Goal: Task Accomplishment & Management: Use online tool/utility

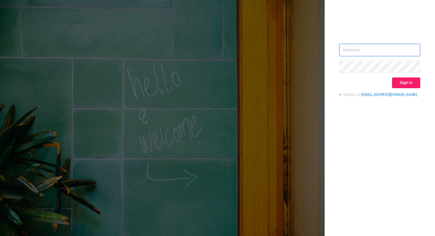
type input "xavier.guo@adview.com"
click at [410, 83] on button "Sign in" at bounding box center [406, 83] width 28 height 11
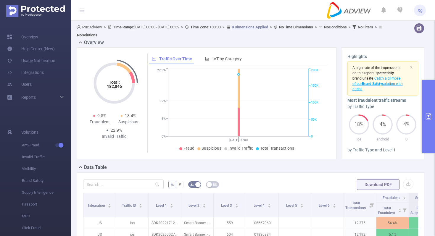
click at [434, 118] on button "primary" at bounding box center [428, 116] width 13 height 73
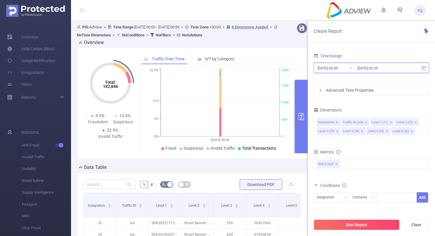
click at [423, 70] on icon at bounding box center [424, 68] width 4 height 4
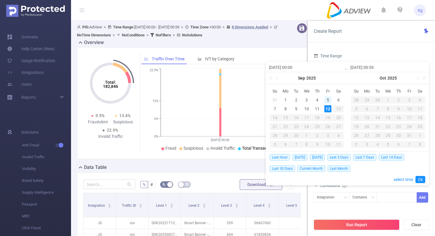
click at [329, 99] on div "5" at bounding box center [328, 100] width 7 height 7
click at [319, 105] on div "11" at bounding box center [317, 108] width 7 height 7
type input "2025-09-05 00:00"
type input "2025-09-11 00:59"
type input "2025-09-05 00:00"
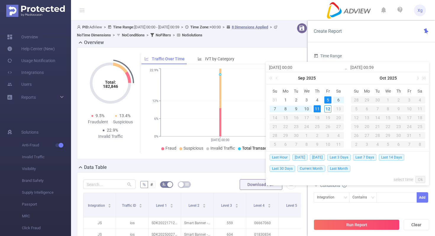
type input "2025-09-11 00:59"
click at [424, 179] on link "Ok" at bounding box center [421, 179] width 10 height 7
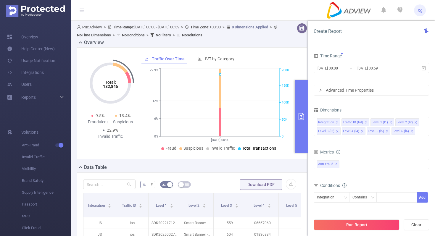
click at [384, 93] on div "Advanced Time Properties" at bounding box center [371, 90] width 115 height 10
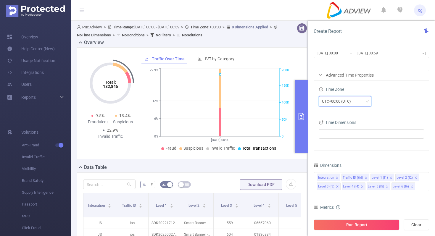
click at [359, 106] on div "UTC+00:00 (UTC)" at bounding box center [345, 102] width 46 height 10
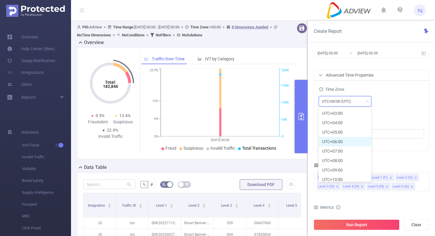
scroll to position [162, 0]
click at [341, 147] on li "UTC+08:00" at bounding box center [345, 150] width 53 height 9
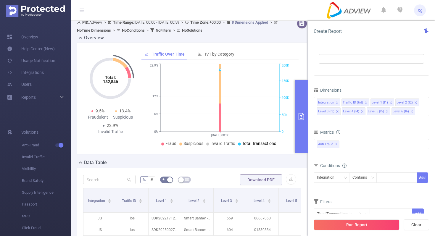
scroll to position [0, 0]
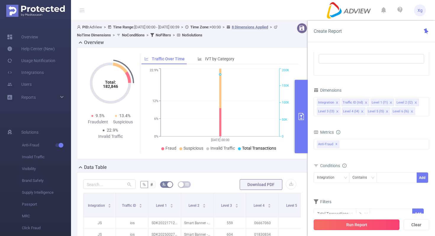
click at [347, 225] on button "Run Report" at bounding box center [357, 225] width 86 height 11
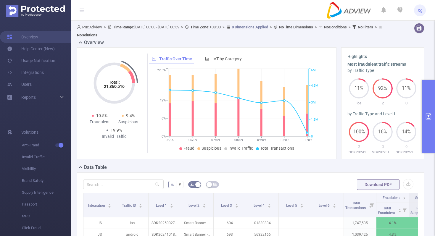
click at [318, 166] on div "Data Table" at bounding box center [253, 168] width 352 height 8
click at [428, 107] on button "primary" at bounding box center [428, 116] width 13 height 73
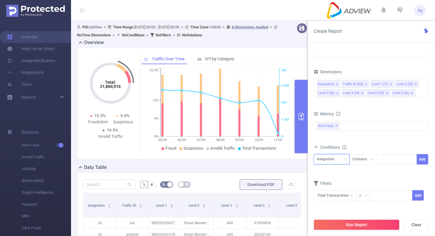
click at [341, 159] on div "Integration" at bounding box center [331, 160] width 29 height 10
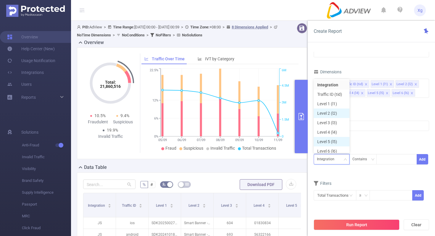
scroll to position [3, 0]
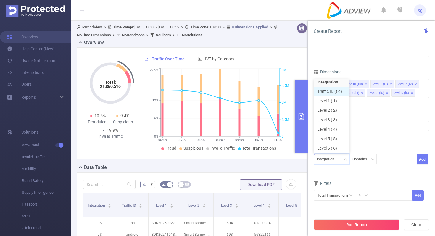
click at [336, 94] on li "Traffic ID (tid)" at bounding box center [332, 91] width 36 height 9
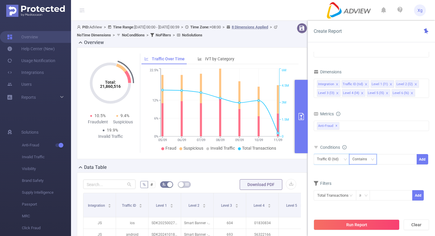
click at [366, 161] on div "Contains" at bounding box center [362, 160] width 19 height 10
click at [361, 200] on li "Does Not Contain" at bounding box center [368, 199] width 39 height 9
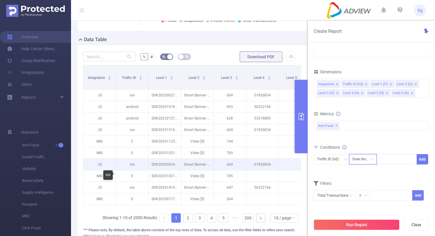
scroll to position [129, 0]
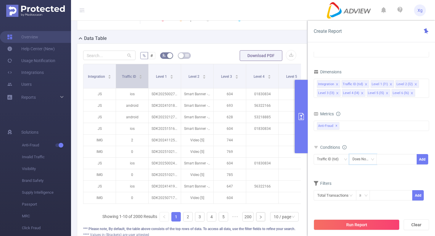
click at [131, 76] on span "Traffic ID" at bounding box center [129, 77] width 15 height 4
click at [134, 76] on span "Traffic ID" at bounding box center [129, 77] width 15 height 4
click at [383, 161] on div at bounding box center [397, 160] width 34 height 10
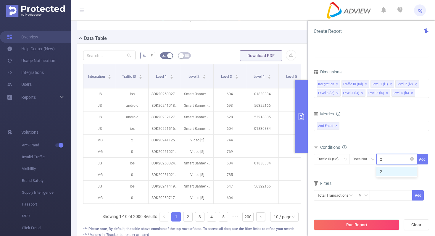
type input "2"
click at [351, 224] on button "Run Report" at bounding box center [357, 225] width 86 height 11
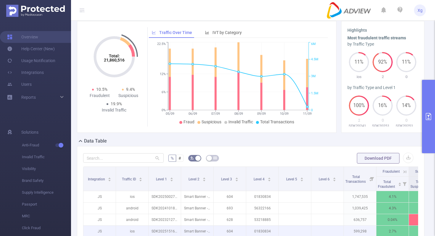
scroll to position [0, 0]
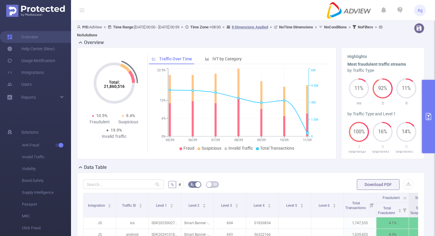
click at [430, 116] on icon "primary" at bounding box center [428, 116] width 7 height 7
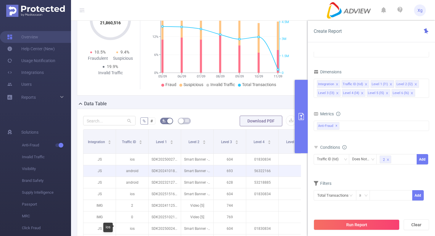
scroll to position [75, 0]
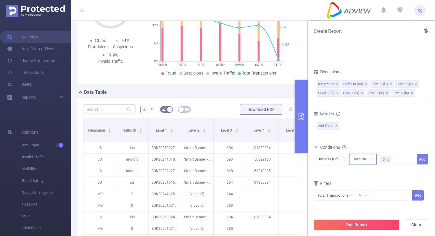
click at [372, 160] on icon "icon: down" at bounding box center [373, 160] width 4 height 4
click at [371, 202] on li "Does Not Contain" at bounding box center [369, 199] width 40 height 9
click at [343, 158] on div "Traffic ID (tid)" at bounding box center [331, 160] width 29 height 10
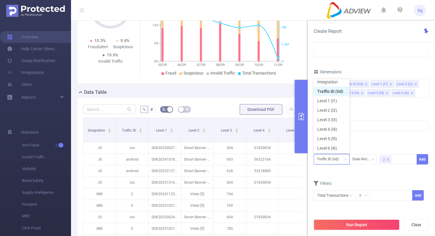
click at [336, 94] on li "Traffic ID (tid)" at bounding box center [332, 91] width 36 height 9
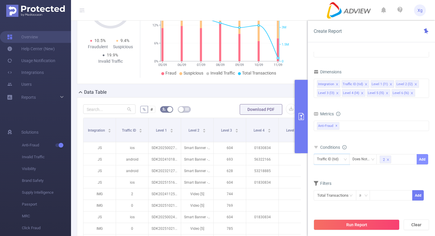
click at [423, 160] on button "Add" at bounding box center [423, 159] width 12 height 10
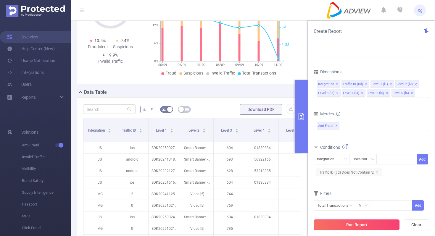
click at [351, 229] on button "Run Report" at bounding box center [357, 225] width 86 height 11
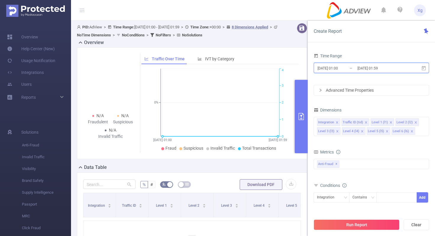
click at [425, 67] on icon at bounding box center [424, 68] width 4 height 4
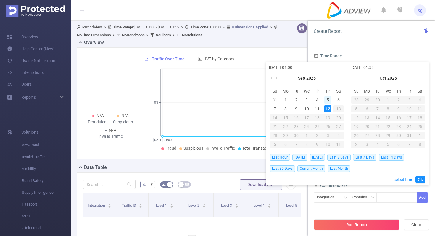
click at [327, 101] on div "5" at bounding box center [328, 100] width 7 height 7
click at [318, 107] on div "11" at bounding box center [317, 108] width 7 height 7
type input "[DATE] 01:00"
type input "[DATE] 01:59"
type input "[DATE] 01:00"
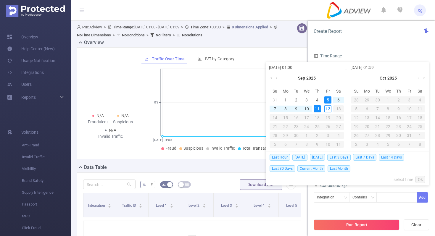
type input "[DATE] 01:59"
click at [420, 181] on link "Ok" at bounding box center [421, 179] width 10 height 7
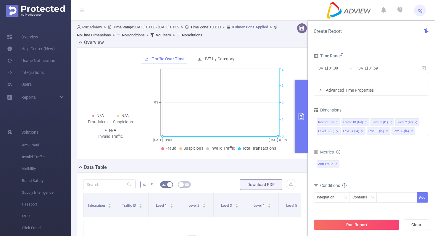
click at [380, 91] on div "Advanced Time Properties" at bounding box center [371, 90] width 115 height 10
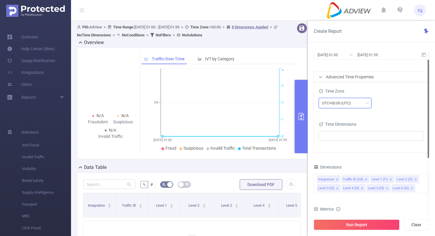
click at [362, 104] on div "UTC+00:00 (UTC)" at bounding box center [345, 103] width 46 height 10
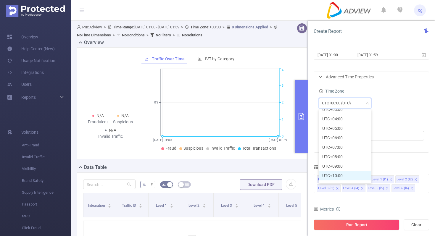
scroll to position [165, 0]
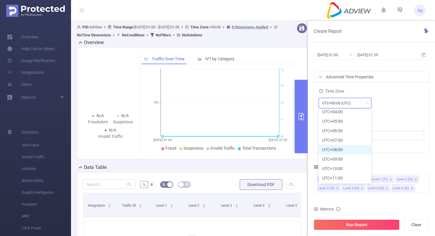
click at [340, 152] on li "UTC+08:00" at bounding box center [345, 149] width 53 height 9
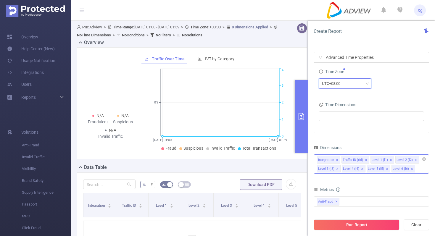
click at [336, 160] on icon "icon: close" at bounding box center [337, 160] width 3 height 3
click at [341, 159] on icon "icon: close" at bounding box center [342, 160] width 2 height 2
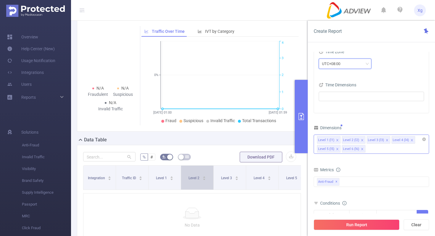
scroll to position [34, 0]
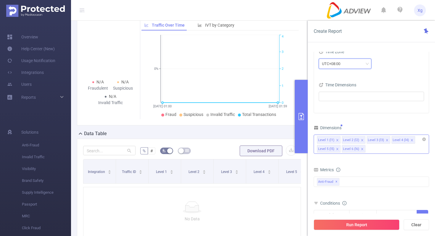
click at [362, 140] on icon "icon: close" at bounding box center [362, 140] width 2 height 2
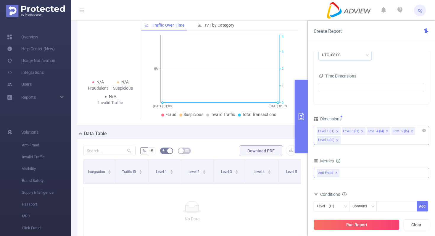
click at [354, 173] on div "Anti-Fraud ✕" at bounding box center [371, 173] width 115 height 10
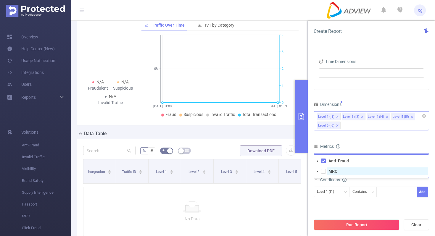
click at [332, 173] on strong "MRC" at bounding box center [333, 171] width 9 height 5
click at [339, 207] on form "Dimensions Level 1 (l1) Level 3 (l3) Level 4 (l4) Level 5 (l5) Level 6 (l6) Met…" at bounding box center [371, 170] width 115 height 141
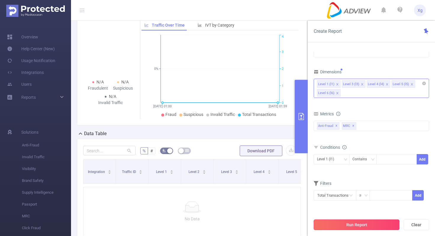
click at [353, 228] on button "Run Report" at bounding box center [357, 225] width 86 height 11
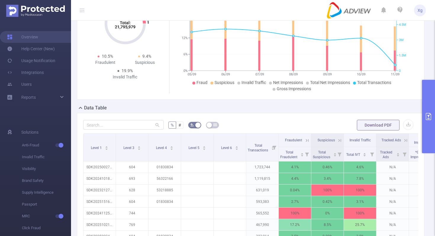
scroll to position [34, 0]
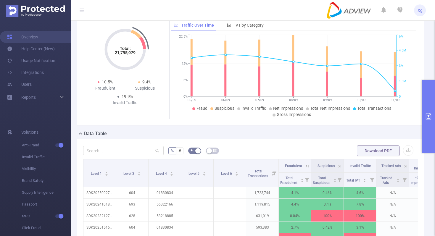
click at [429, 96] on button "primary" at bounding box center [428, 116] width 13 height 73
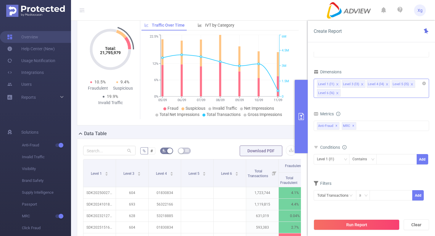
click at [386, 84] on icon "icon: close" at bounding box center [387, 84] width 2 height 2
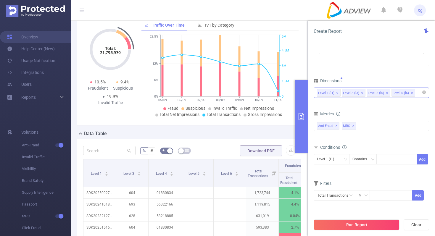
click at [305, 111] on button "primary" at bounding box center [301, 116] width 13 height 73
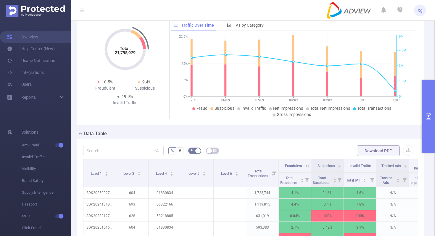
click at [435, 120] on button "primary" at bounding box center [428, 116] width 13 height 73
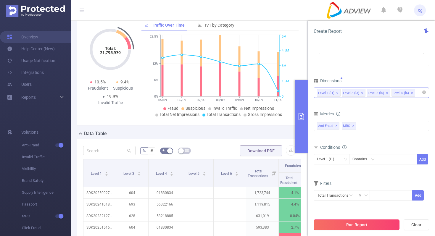
click at [342, 230] on button "Run Report" at bounding box center [357, 225] width 86 height 11
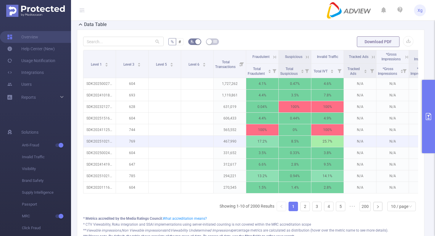
scroll to position [129, 0]
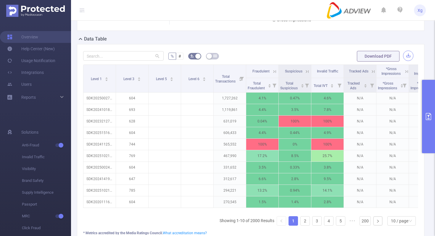
click at [408, 57] on button "button" at bounding box center [408, 56] width 10 height 10
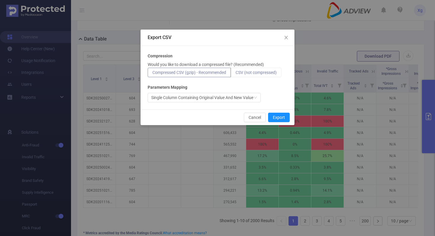
click at [271, 70] on span "CSV (not compressed)" at bounding box center [256, 72] width 41 height 5
click at [236, 74] on input "CSV (not compressed)" at bounding box center [236, 74] width 0 height 0
click at [285, 120] on button "Export" at bounding box center [279, 117] width 22 height 9
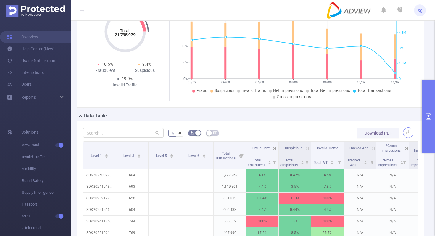
scroll to position [47, 0]
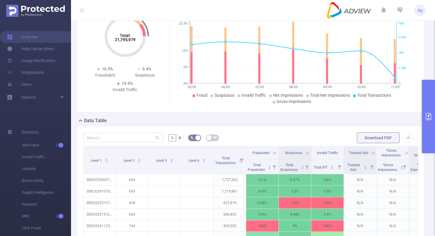
click at [428, 99] on button "primary" at bounding box center [428, 116] width 13 height 73
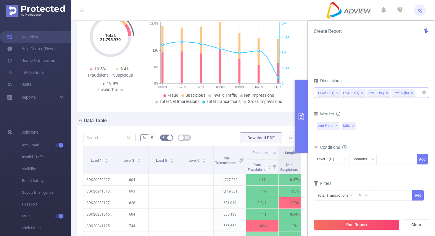
click at [361, 93] on icon "icon: close" at bounding box center [362, 93] width 2 height 2
click at [361, 223] on button "Run Report" at bounding box center [357, 225] width 86 height 11
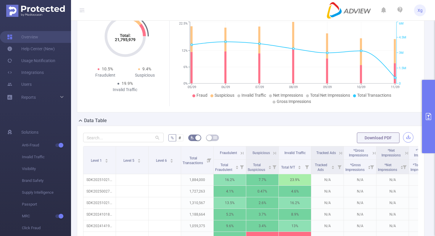
click at [408, 136] on button "button" at bounding box center [408, 137] width 10 height 10
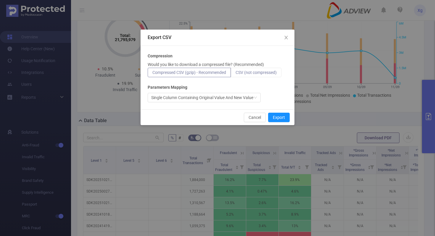
click at [271, 72] on span "CSV (not compressed)" at bounding box center [256, 72] width 41 height 5
click at [236, 74] on input "CSV (not compressed)" at bounding box center [236, 74] width 0 height 0
click at [283, 115] on button "Export" at bounding box center [279, 117] width 22 height 9
